Goal: Information Seeking & Learning: Learn about a topic

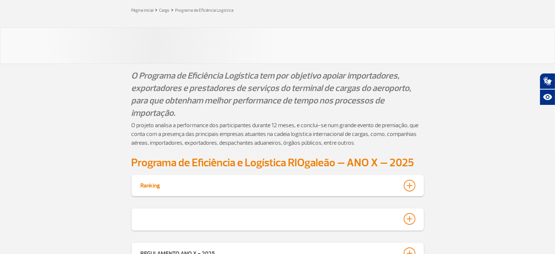
scroll to position [110, 0]
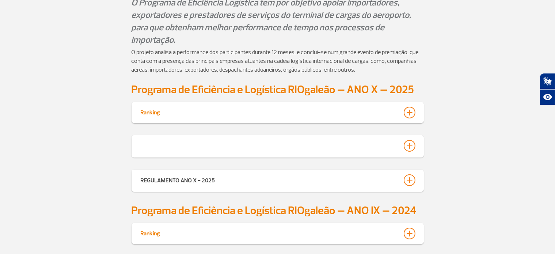
click at [280, 112] on div at bounding box center [410, 113] width 12 height 12
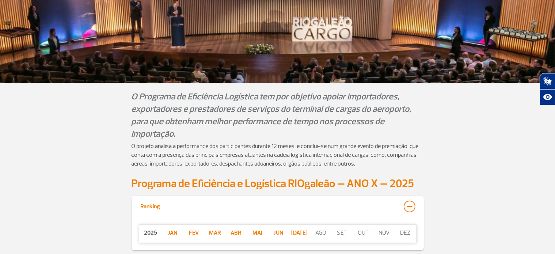
scroll to position [203, 0]
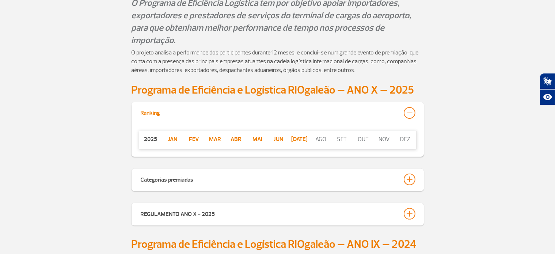
click at [174, 137] on p "jan" at bounding box center [172, 139] width 21 height 9
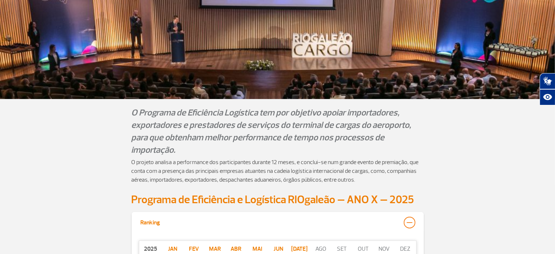
scroll to position [57, 0]
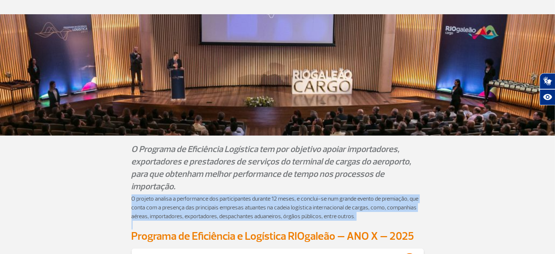
drag, startPoint x: 132, startPoint y: 199, endPoint x: 430, endPoint y: 220, distance: 299.0
click at [280, 220] on div "O projeto analisa a performance dos participantes durante 12 meses, e conclui-s…" at bounding box center [278, 211] width 406 height 35
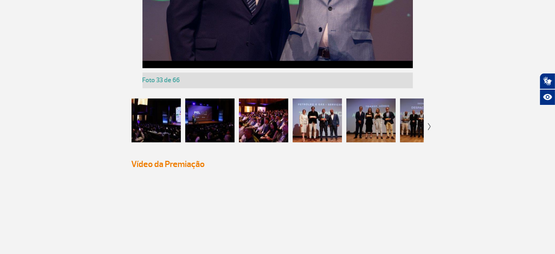
scroll to position [1336, 0]
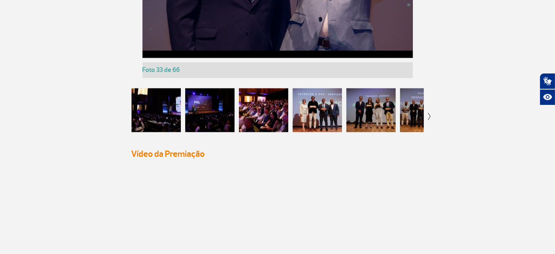
click at [280, 114] on img at bounding box center [429, 116] width 3 height 7
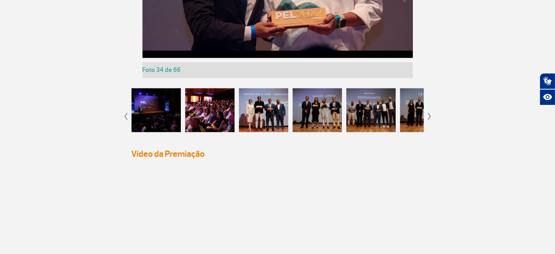
click at [280, 114] on img at bounding box center [429, 116] width 3 height 7
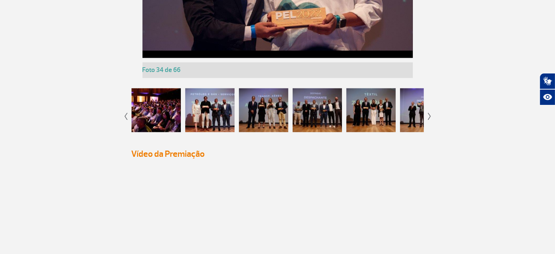
click at [280, 114] on img at bounding box center [429, 116] width 3 height 7
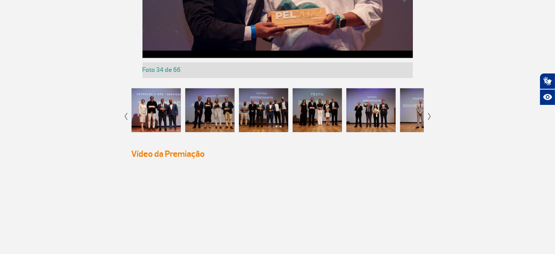
click at [280, 114] on img at bounding box center [429, 116] width 3 height 7
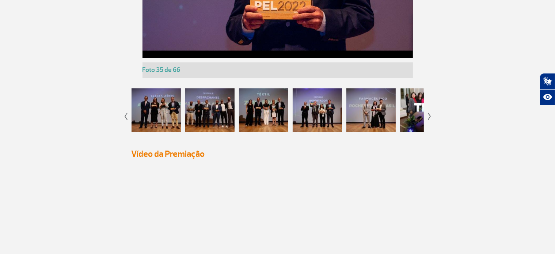
click at [280, 114] on img at bounding box center [429, 116] width 3 height 7
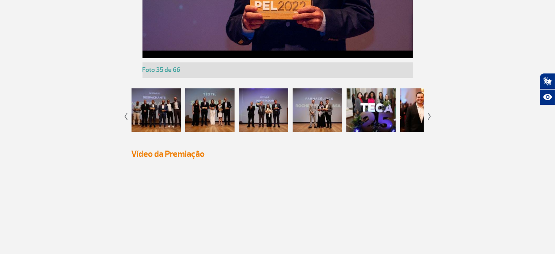
click at [280, 114] on img at bounding box center [429, 116] width 3 height 7
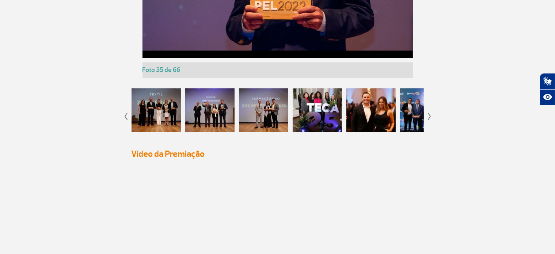
click at [280, 114] on img at bounding box center [429, 116] width 3 height 7
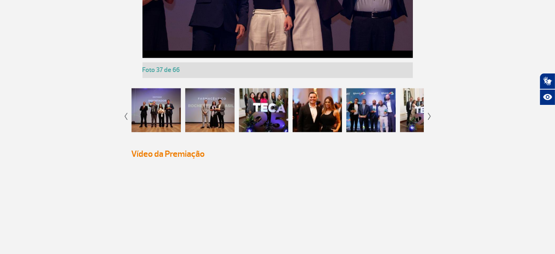
scroll to position [1562, 0]
click at [280, 114] on img at bounding box center [429, 116] width 3 height 7
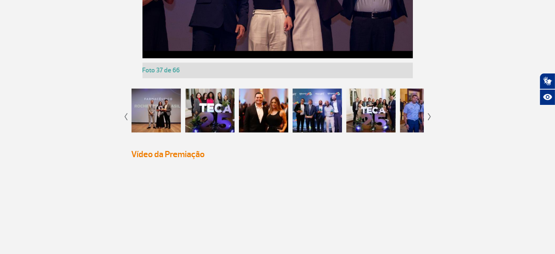
click at [280, 114] on img at bounding box center [429, 116] width 3 height 7
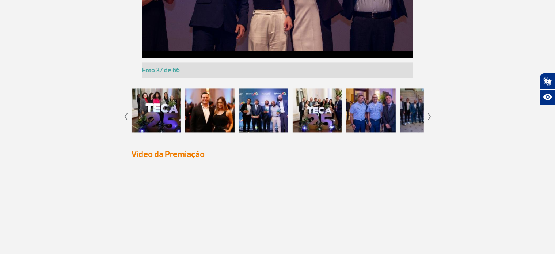
click at [280, 114] on img at bounding box center [429, 116] width 3 height 7
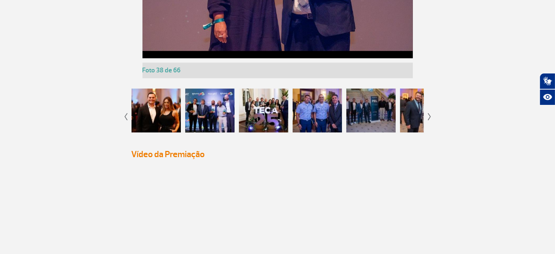
scroll to position [1336, 0]
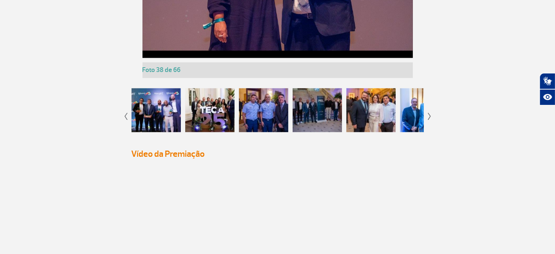
click at [280, 114] on img at bounding box center [429, 116] width 3 height 7
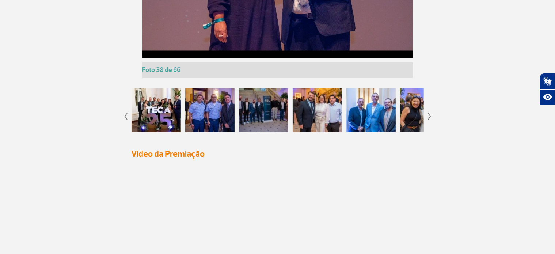
click at [280, 114] on img at bounding box center [429, 116] width 3 height 7
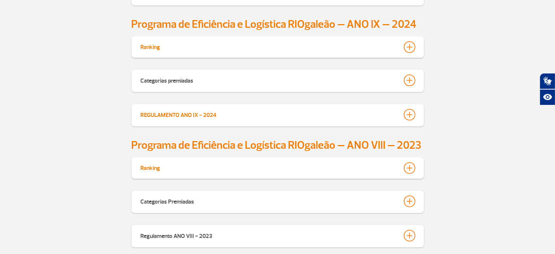
scroll to position [465, 0]
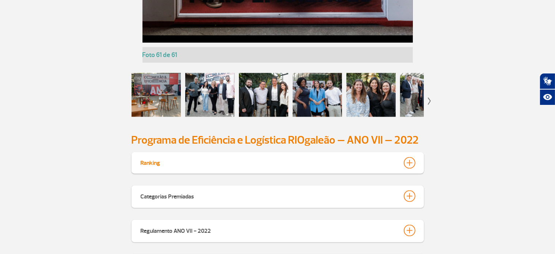
scroll to position [1096, 0]
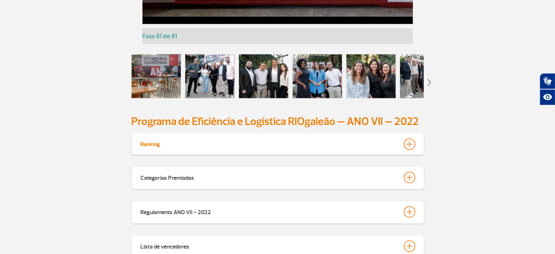
click at [409, 139] on div at bounding box center [410, 145] width 12 height 12
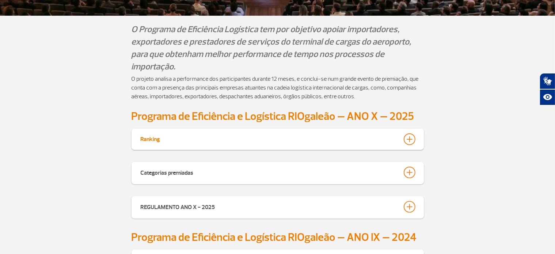
scroll to position [219, 0]
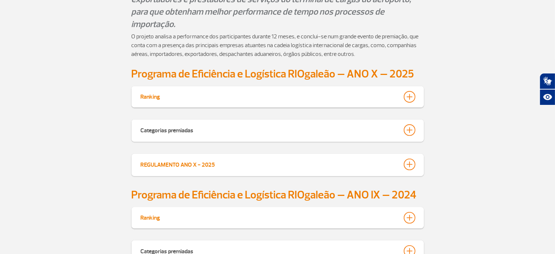
click at [411, 162] on div at bounding box center [410, 165] width 12 height 12
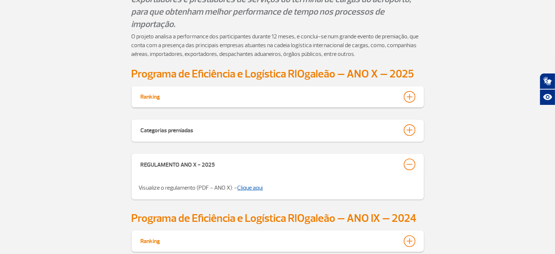
click at [256, 185] on link "Clique aqui" at bounding box center [251, 187] width 26 height 7
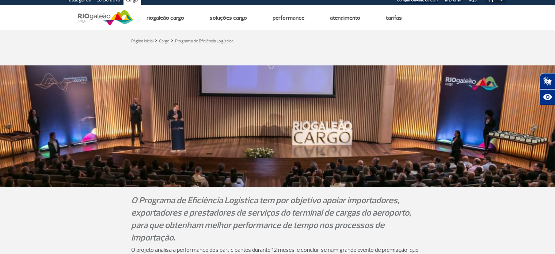
scroll to position [0, 0]
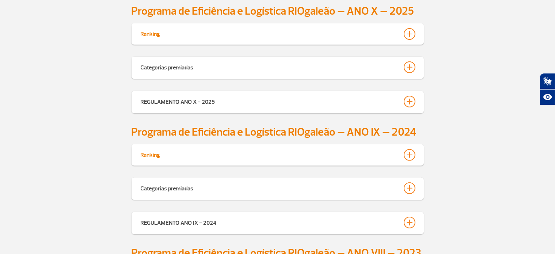
scroll to position [292, 0]
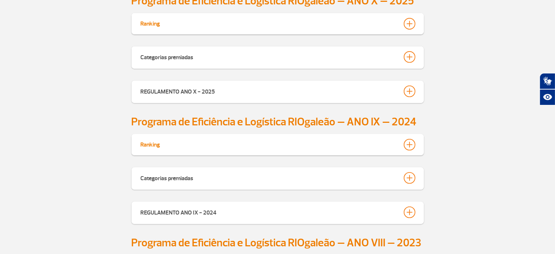
click at [415, 149] on div "Ranking" at bounding box center [278, 144] width 292 height 21
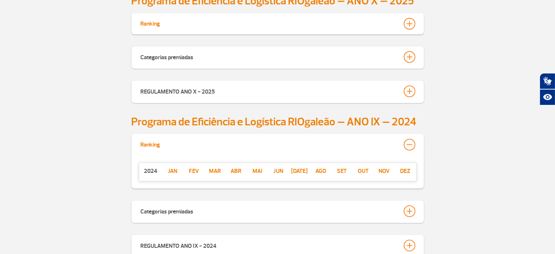
scroll to position [291, 0]
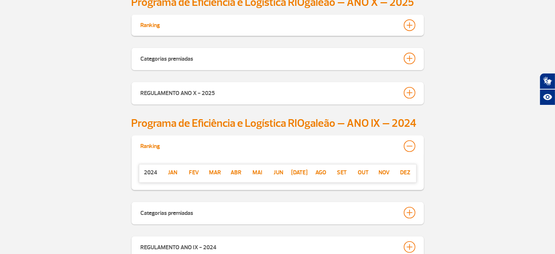
click at [413, 146] on div at bounding box center [410, 146] width 12 height 12
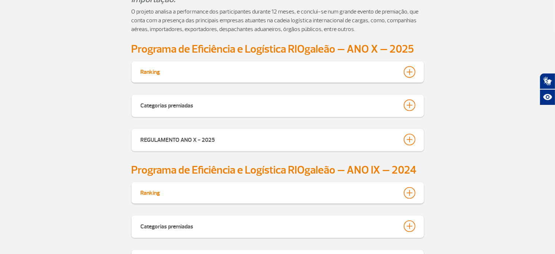
scroll to position [218, 0]
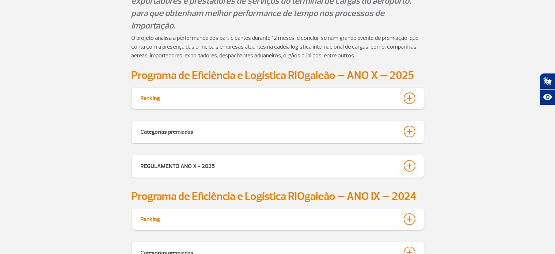
click at [405, 93] on div at bounding box center [410, 98] width 12 height 12
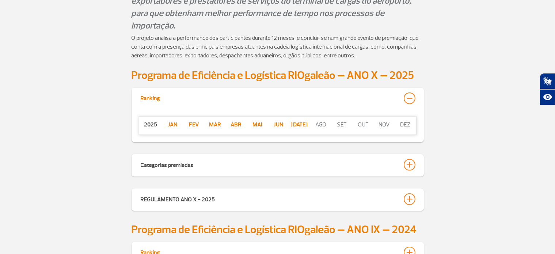
click at [416, 166] on div "Categorias premiadas" at bounding box center [278, 165] width 292 height 22
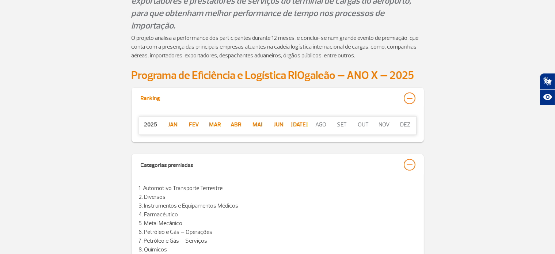
scroll to position [291, 0]
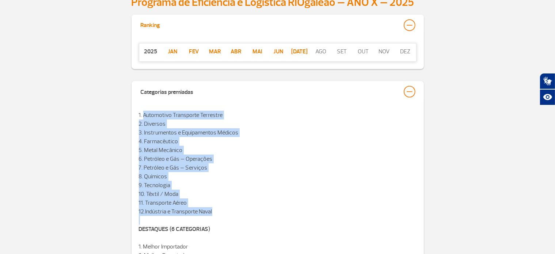
drag, startPoint x: 143, startPoint y: 117, endPoint x: 218, endPoint y: 216, distance: 124.3
click at [218, 216] on div "1. Automotivo Transporte Terrestre 2. Diversos 3. Instrumentos e Equipamentos M…" at bounding box center [278, 203] width 278 height 184
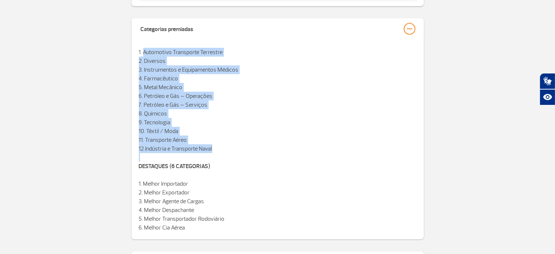
scroll to position [364, 0]
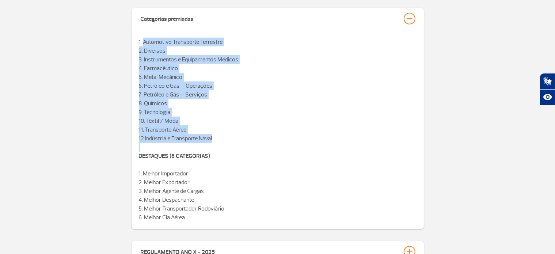
drag, startPoint x: 143, startPoint y: 189, endPoint x: 218, endPoint y: 221, distance: 81.4
click at [218, 221] on p "1. Melhor Importador 2. Melhor Exportador 3. Melhor Agente de Cargas 4. Melhor …" at bounding box center [278, 195] width 278 height 53
click at [172, 200] on p "1. Melhor Importador 2. Melhor Exportador 3. Melhor Agente de Cargas 4. Melhor …" at bounding box center [278, 195] width 278 height 53
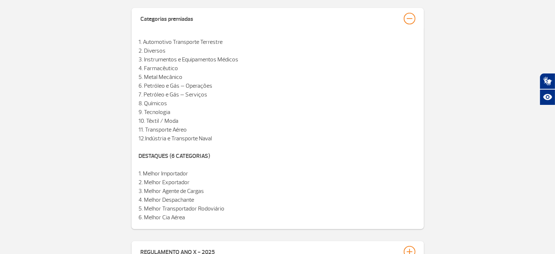
drag, startPoint x: 143, startPoint y: 208, endPoint x: 222, endPoint y: 216, distance: 79.0
click at [222, 216] on p "1. Melhor Importador 2. Melhor Exportador 3. Melhor Agente de Cargas 4. Melhor …" at bounding box center [278, 195] width 278 height 53
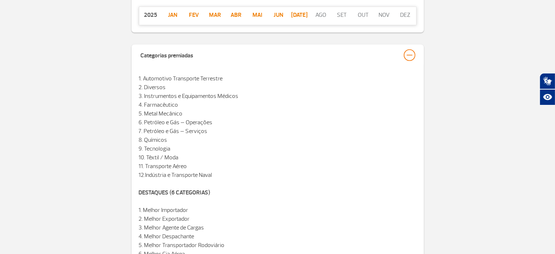
scroll to position [254, 0]
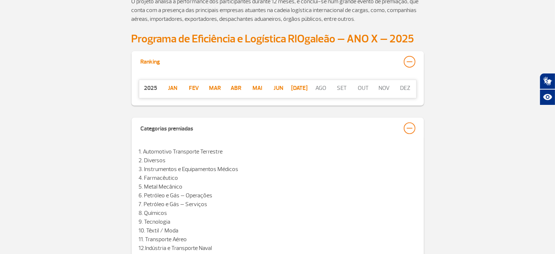
click at [171, 90] on p "jan" at bounding box center [172, 88] width 21 height 9
click at [300, 87] on p "[DATE]" at bounding box center [299, 88] width 21 height 9
click at [439, 156] on div "Categorias premiadas 1. Automotivo Transporte Terrestre 2. Diversos 3. Instrume…" at bounding box center [277, 230] width 555 height 224
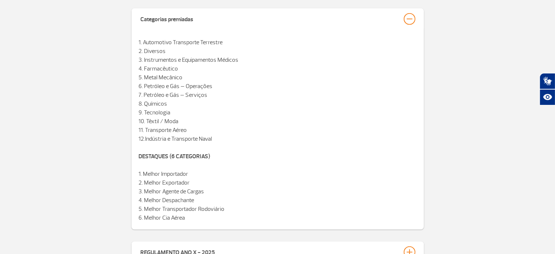
scroll to position [364, 0]
drag, startPoint x: 145, startPoint y: 47, endPoint x: 164, endPoint y: 48, distance: 19.4
click at [164, 48] on span "1. Automotivo Transporte Terrestre 2. Diversos 3. Instrumentos e Equipamentos M…" at bounding box center [189, 90] width 100 height 104
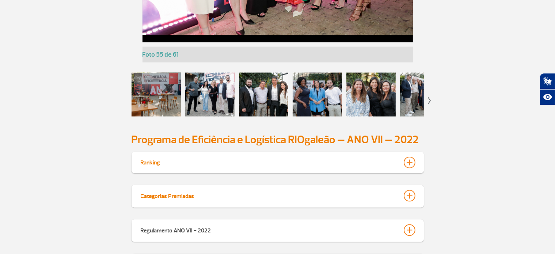
scroll to position [1095, 0]
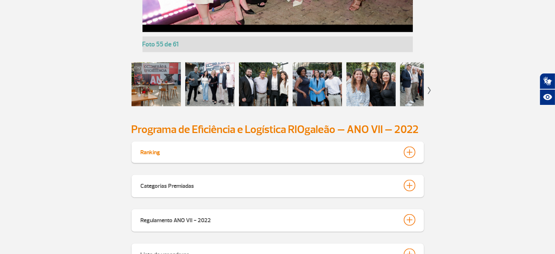
click at [405, 152] on div at bounding box center [410, 153] width 12 height 12
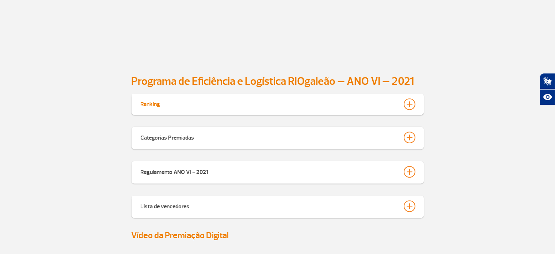
scroll to position [2155, 0]
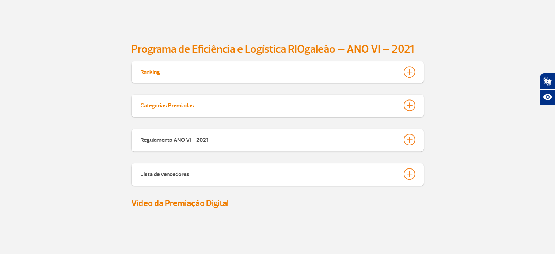
click at [413, 103] on div at bounding box center [410, 105] width 12 height 12
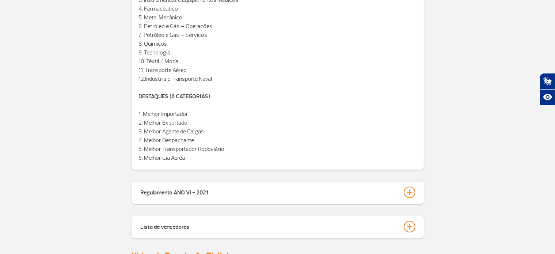
scroll to position [2112, 0]
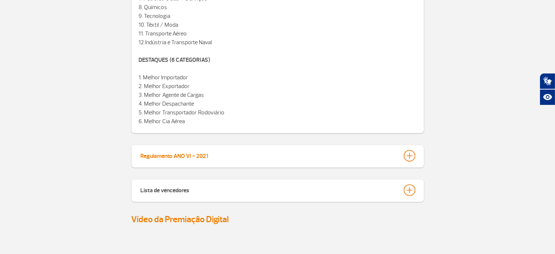
click at [405, 156] on div at bounding box center [410, 156] width 12 height 12
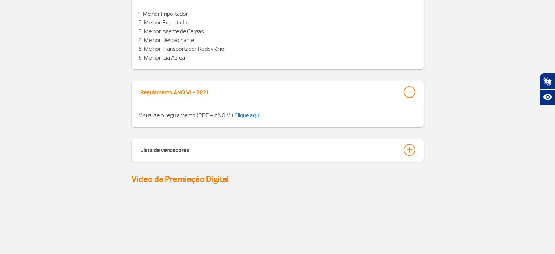
scroll to position [2411, 0]
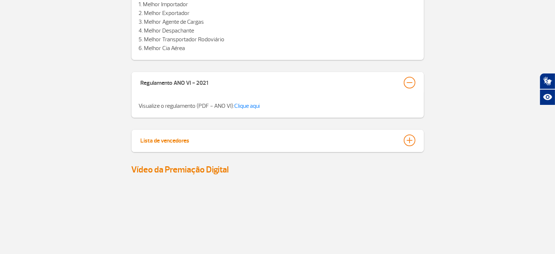
click at [408, 140] on div at bounding box center [410, 140] width 12 height 12
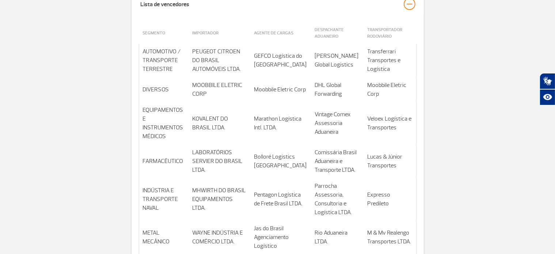
scroll to position [2332, 0]
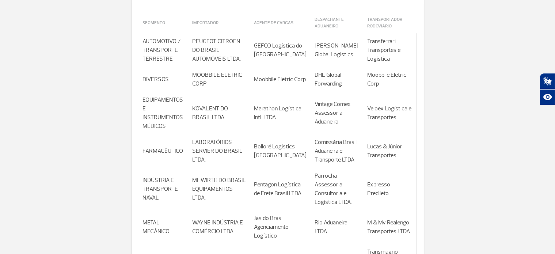
drag, startPoint x: 385, startPoint y: 86, endPoint x: 168, endPoint y: 87, distance: 217.1
click at [173, 87] on tr "DIVERSOS MOOBBILE ELETRIC CORP Moobbile Eletric Corp DHL Global Forwarding Moob…" at bounding box center [277, 79] width 277 height 25
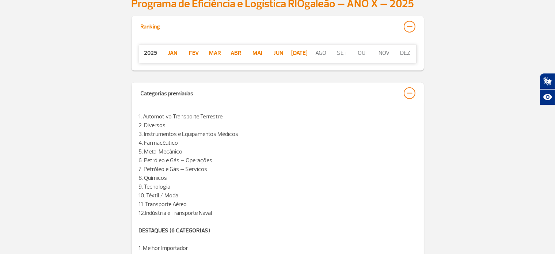
scroll to position [292, 0]
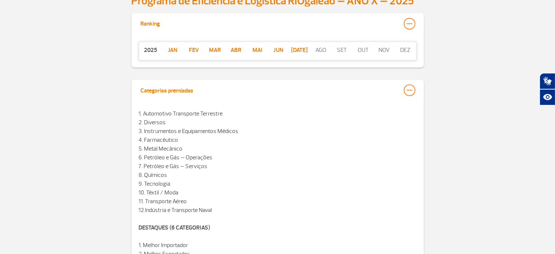
click at [408, 92] on div at bounding box center [410, 90] width 12 height 12
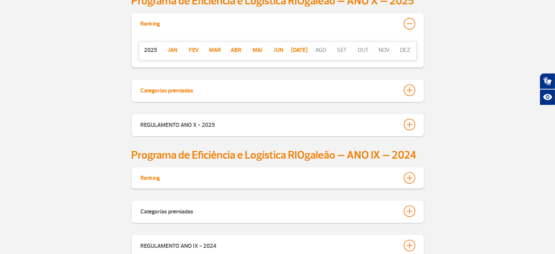
click at [408, 92] on div at bounding box center [410, 90] width 12 height 12
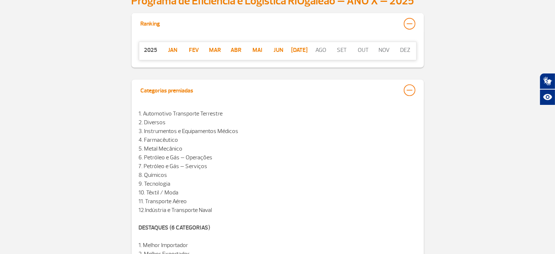
click at [409, 92] on div at bounding box center [410, 90] width 12 height 12
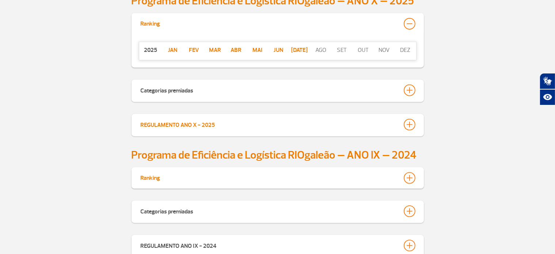
click at [409, 119] on div at bounding box center [410, 125] width 12 height 12
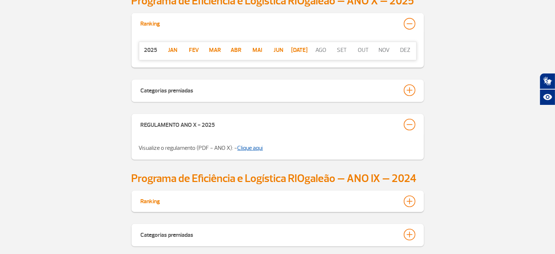
click at [253, 147] on link "Clique aqui" at bounding box center [251, 147] width 26 height 7
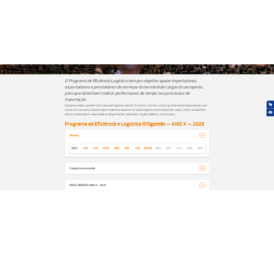
scroll to position [183, 0]
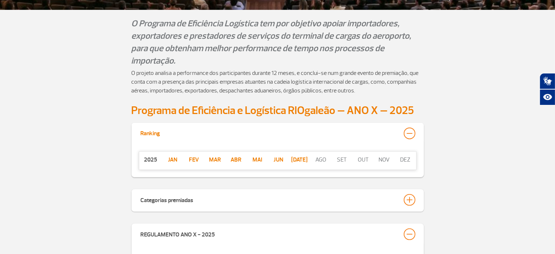
click at [279, 158] on p "Jun" at bounding box center [278, 159] width 21 height 9
click at [259, 160] on p "Mai" at bounding box center [257, 159] width 21 height 9
click at [234, 160] on p "Abr" at bounding box center [236, 159] width 21 height 9
click at [170, 160] on p "jan" at bounding box center [172, 159] width 21 height 9
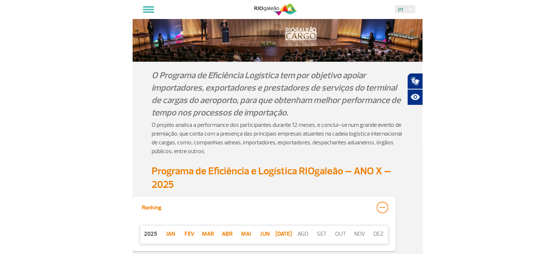
scroll to position [110, 0]
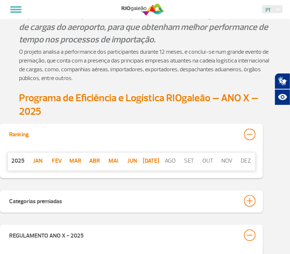
click at [57, 165] on p "Fev" at bounding box center [56, 160] width 19 height 9
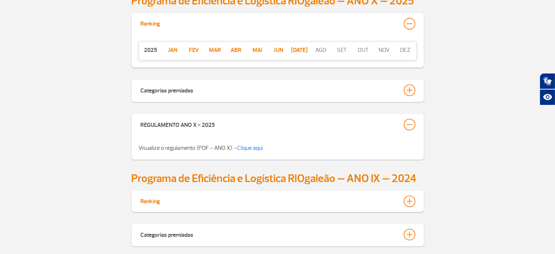
scroll to position [183, 0]
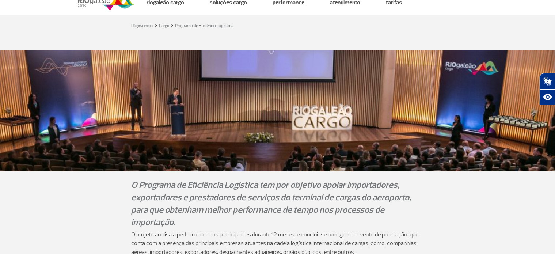
scroll to position [0, 0]
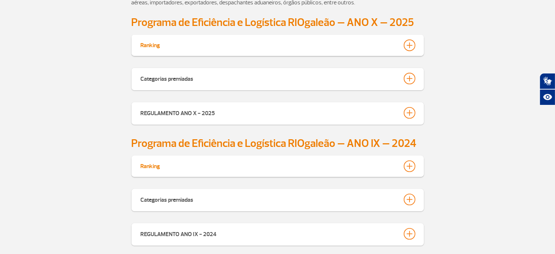
scroll to position [256, 0]
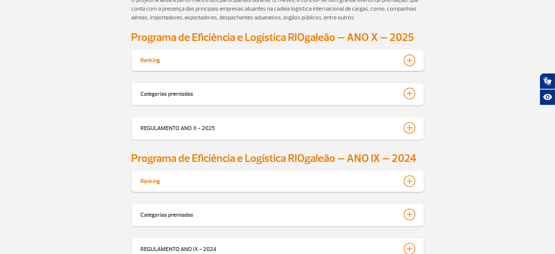
click at [410, 60] on div at bounding box center [410, 60] width 12 height 12
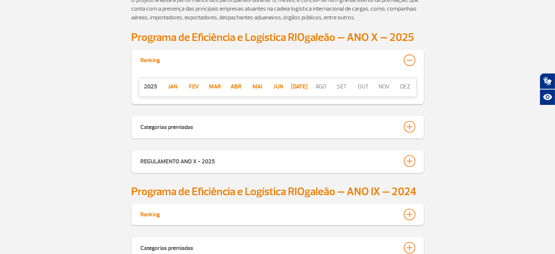
click at [212, 86] on p "Mar" at bounding box center [214, 86] width 21 height 9
click at [191, 86] on p "Fev" at bounding box center [193, 86] width 21 height 9
click at [193, 88] on p "Fev" at bounding box center [193, 86] width 21 height 9
click at [196, 87] on p "Fev" at bounding box center [193, 86] width 21 height 9
click at [194, 89] on p "Fev" at bounding box center [193, 86] width 21 height 9
